Goal: Task Accomplishment & Management: Use online tool/utility

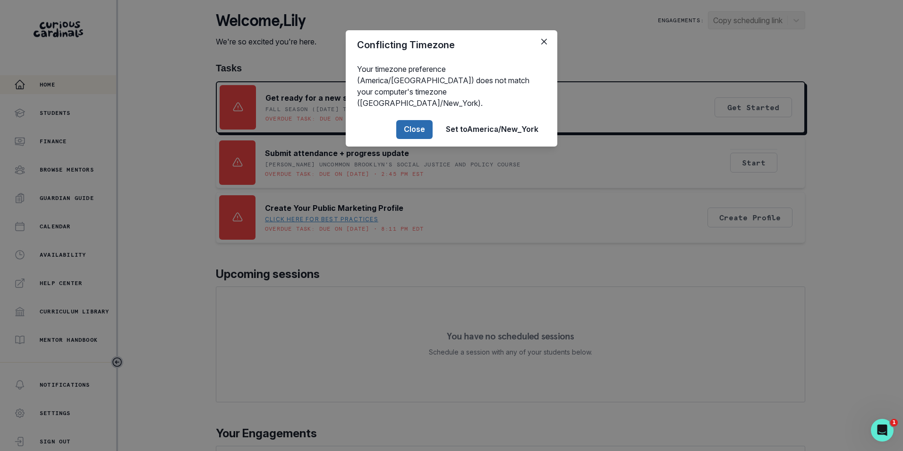
click at [420, 120] on button "Close" at bounding box center [414, 129] width 36 height 19
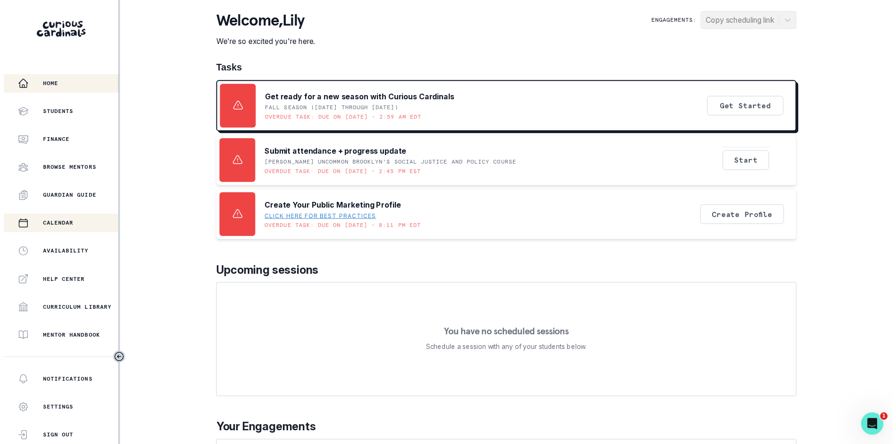
scroll to position [47, 0]
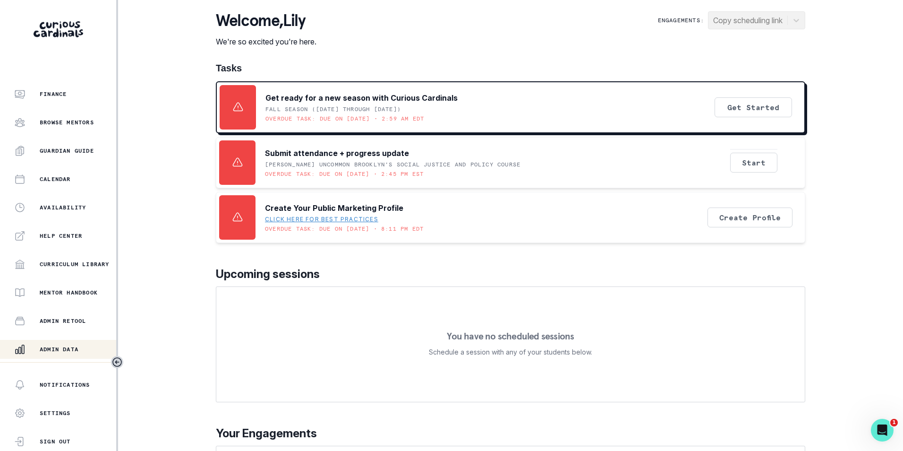
click at [66, 348] on p "Admin Data" at bounding box center [59, 349] width 39 height 8
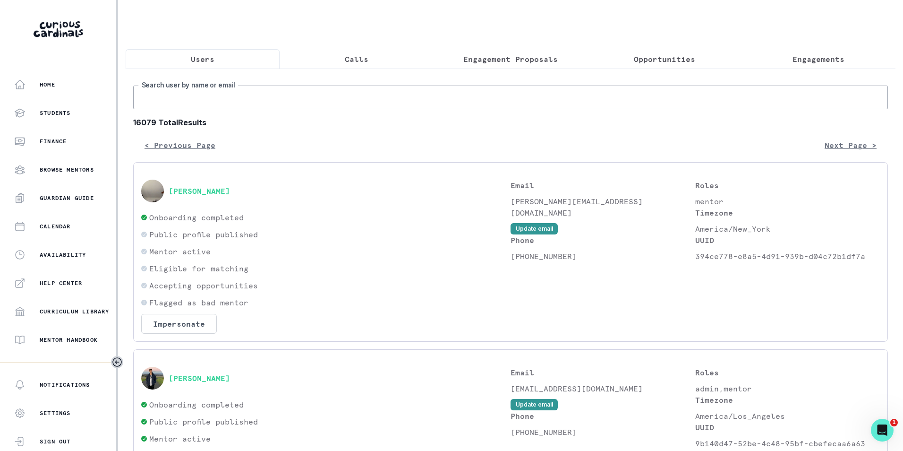
click at [282, 104] on input "Search user by name or email" at bounding box center [510, 98] width 755 height 24
paste input "[EMAIL_ADDRESS][DOMAIN_NAME]"
type input "[EMAIL_ADDRESS][DOMAIN_NAME]"
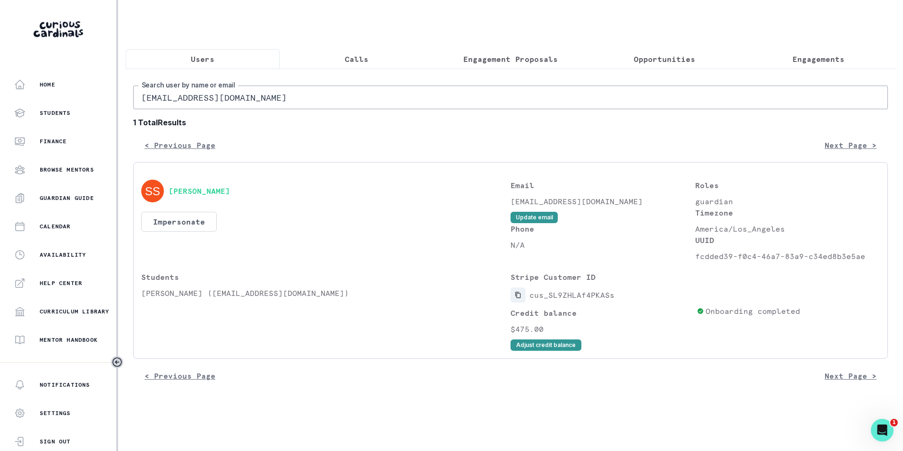
click at [520, 298] on button "Copied to clipboard" at bounding box center [518, 294] width 15 height 15
click at [267, 95] on input "[EMAIL_ADDRESS][DOMAIN_NAME]" at bounding box center [510, 98] width 755 height 24
paste input "irishagunupati"
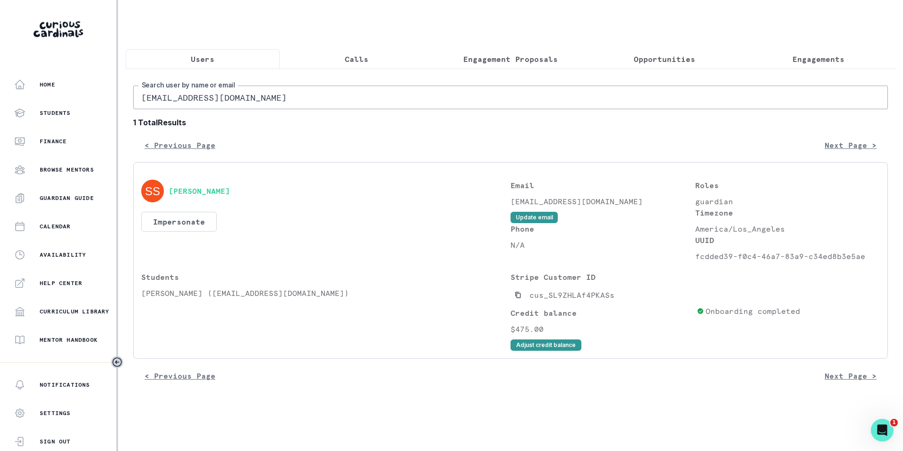
type input "[EMAIL_ADDRESS][DOMAIN_NAME]"
click at [519, 298] on icon "Copied to clipboard" at bounding box center [518, 294] width 7 height 7
click at [178, 229] on button "Impersonate" at bounding box center [179, 222] width 76 height 20
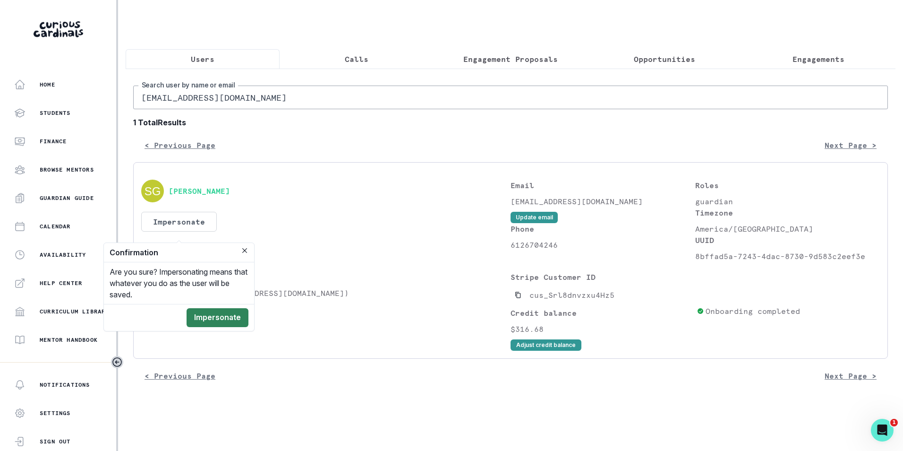
click at [222, 319] on button "Impersonate" at bounding box center [218, 317] width 62 height 19
